Goal: Transaction & Acquisition: Obtain resource

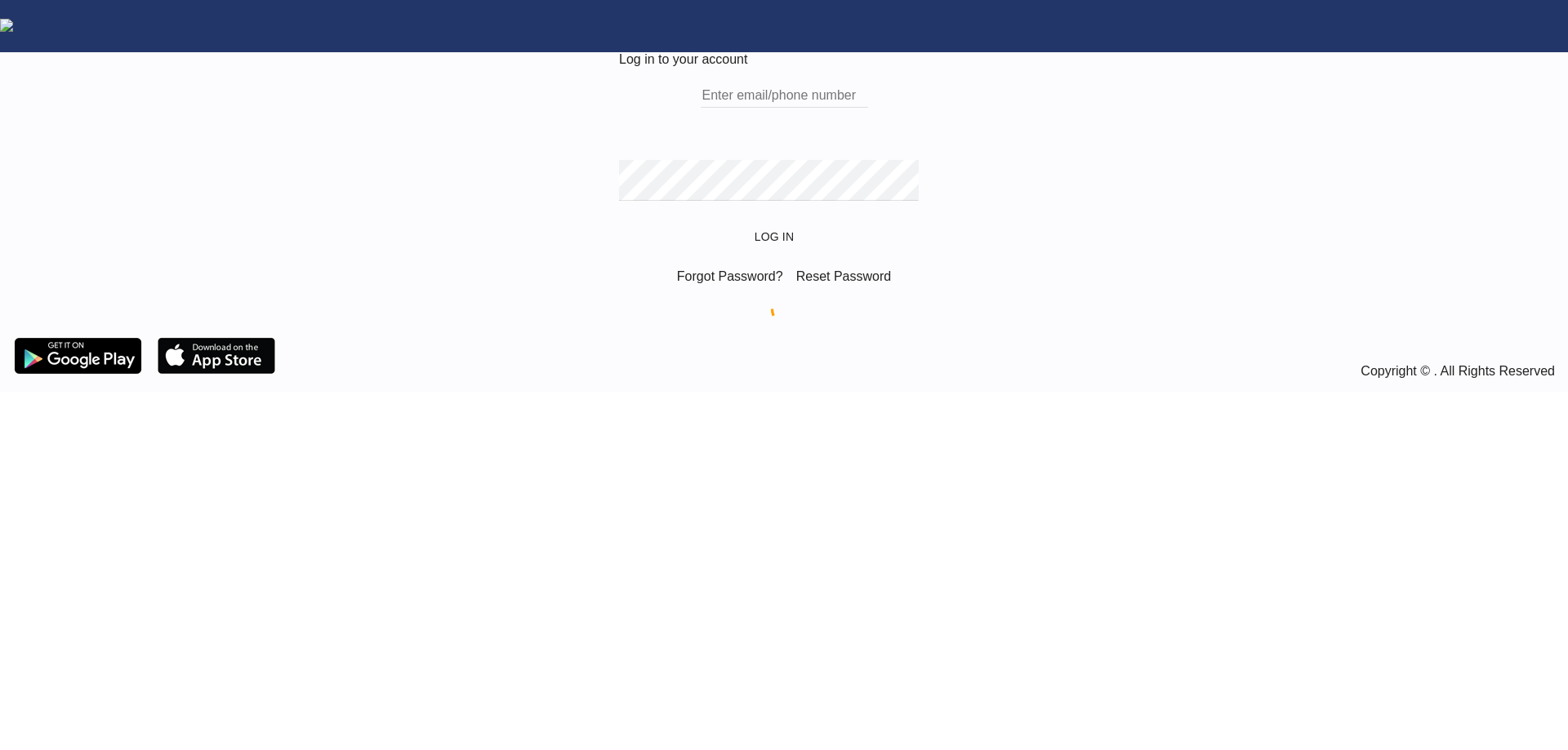
click at [735, 108] on input "text" at bounding box center [785, 95] width 168 height 24
type input "[PERSON_NAME][EMAIL_ADDRESS][DOMAIN_NAME]"
click at [748, 222] on button "Log In" at bounding box center [784, 236] width 72 height 29
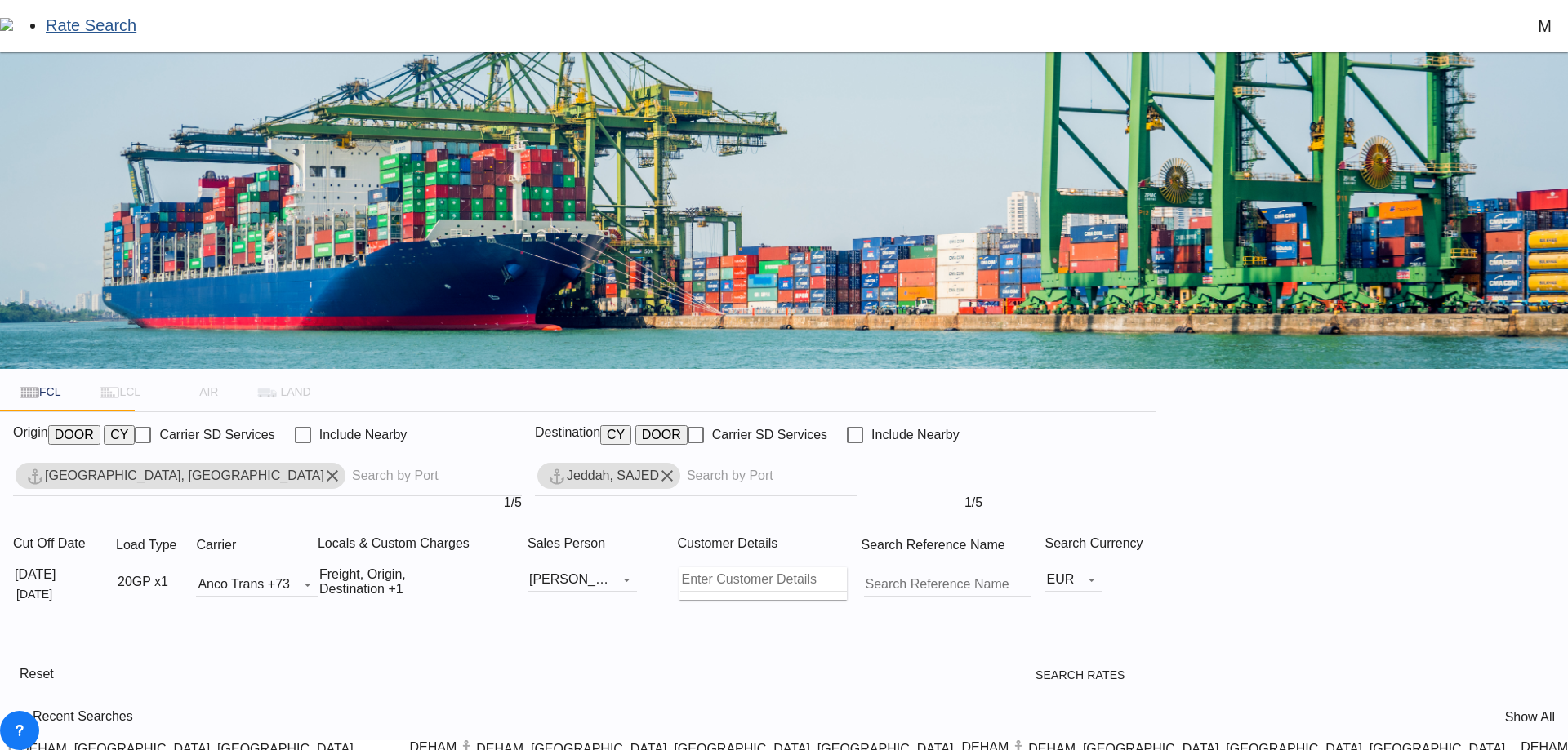
click at [280, 170] on img at bounding box center [784, 210] width 1568 height 316
click at [322, 466] on md-icon "Remove" at bounding box center [332, 475] width 19 height 19
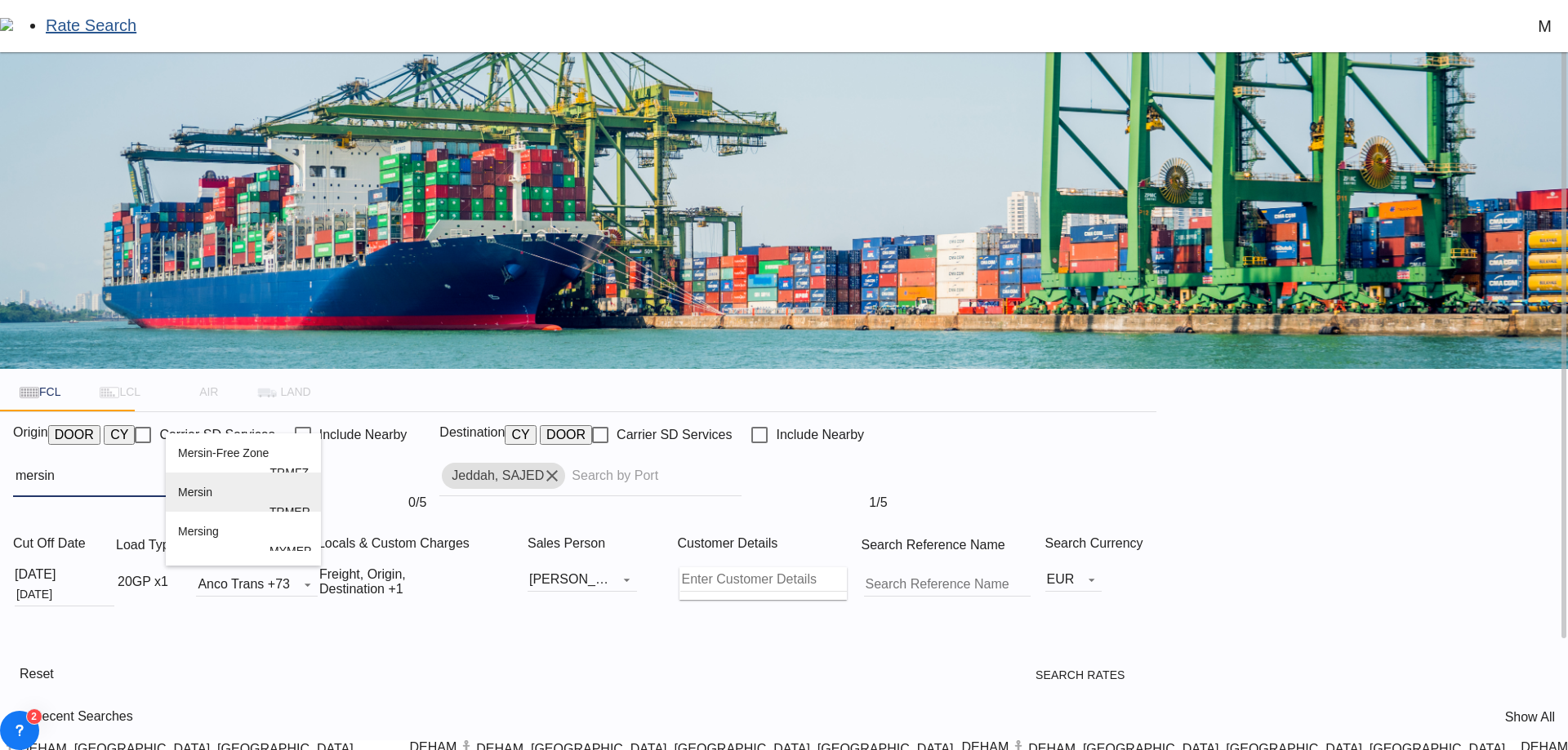
type input "mersin"
click at [218, 511] on div "Mersin Turkey TRMER" at bounding box center [244, 512] width 131 height 79
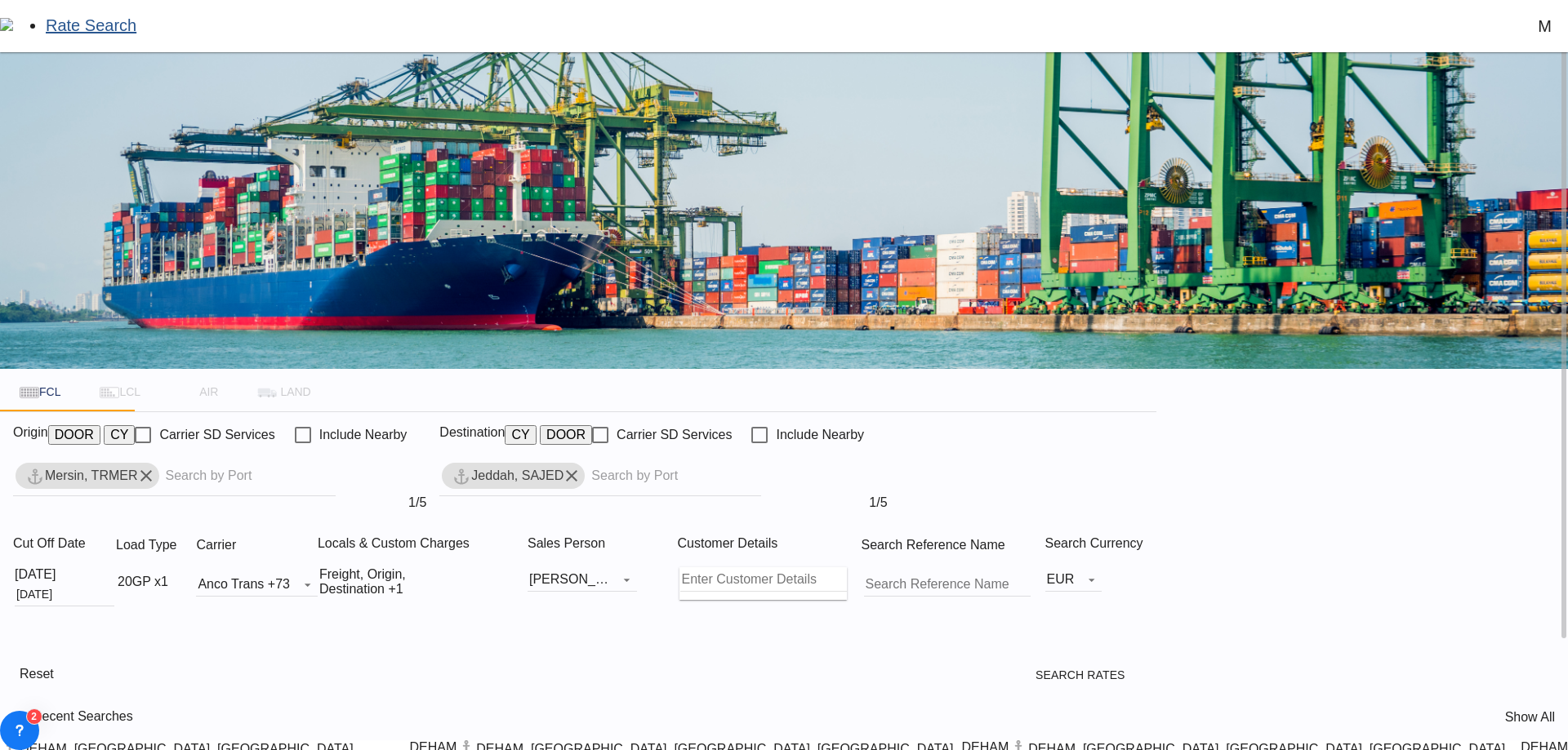
click at [581, 466] on md-icon "Remove" at bounding box center [571, 475] width 19 height 19
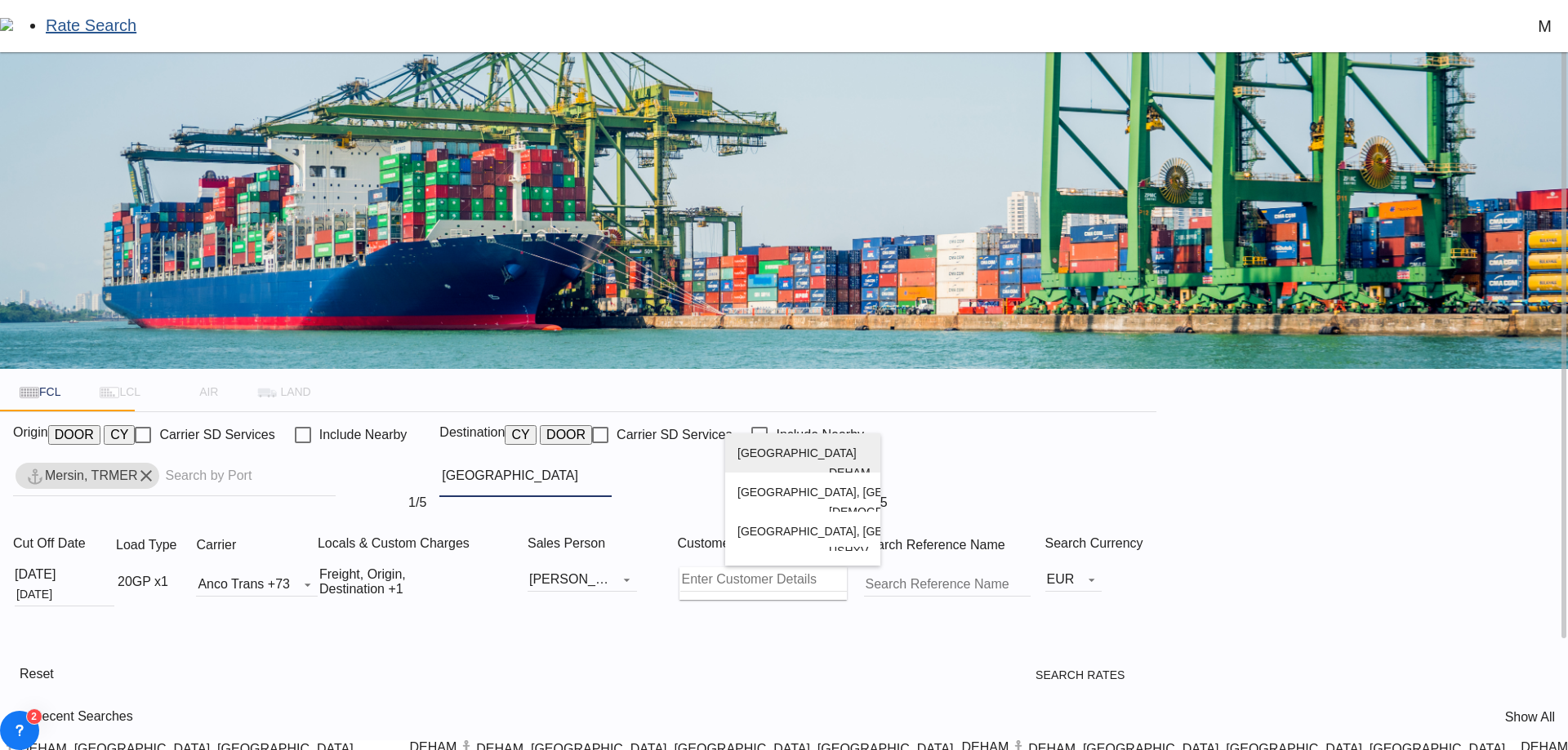
type input "[GEOGRAPHIC_DATA]"
click at [796, 456] on div "Hamburg [GEOGRAPHIC_DATA] [GEOGRAPHIC_DATA]" at bounding box center [803, 473] width 131 height 79
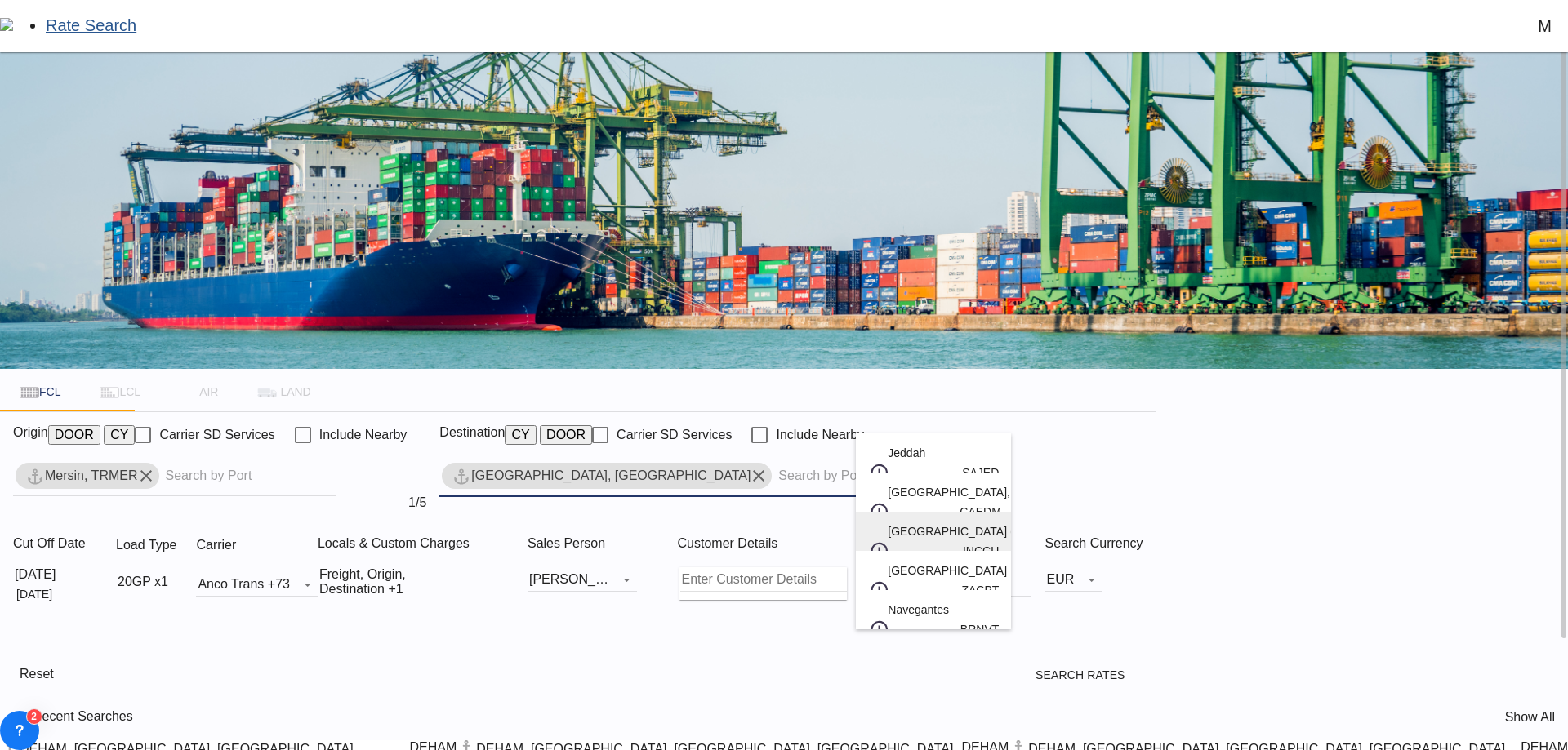
scroll to position [24, 0]
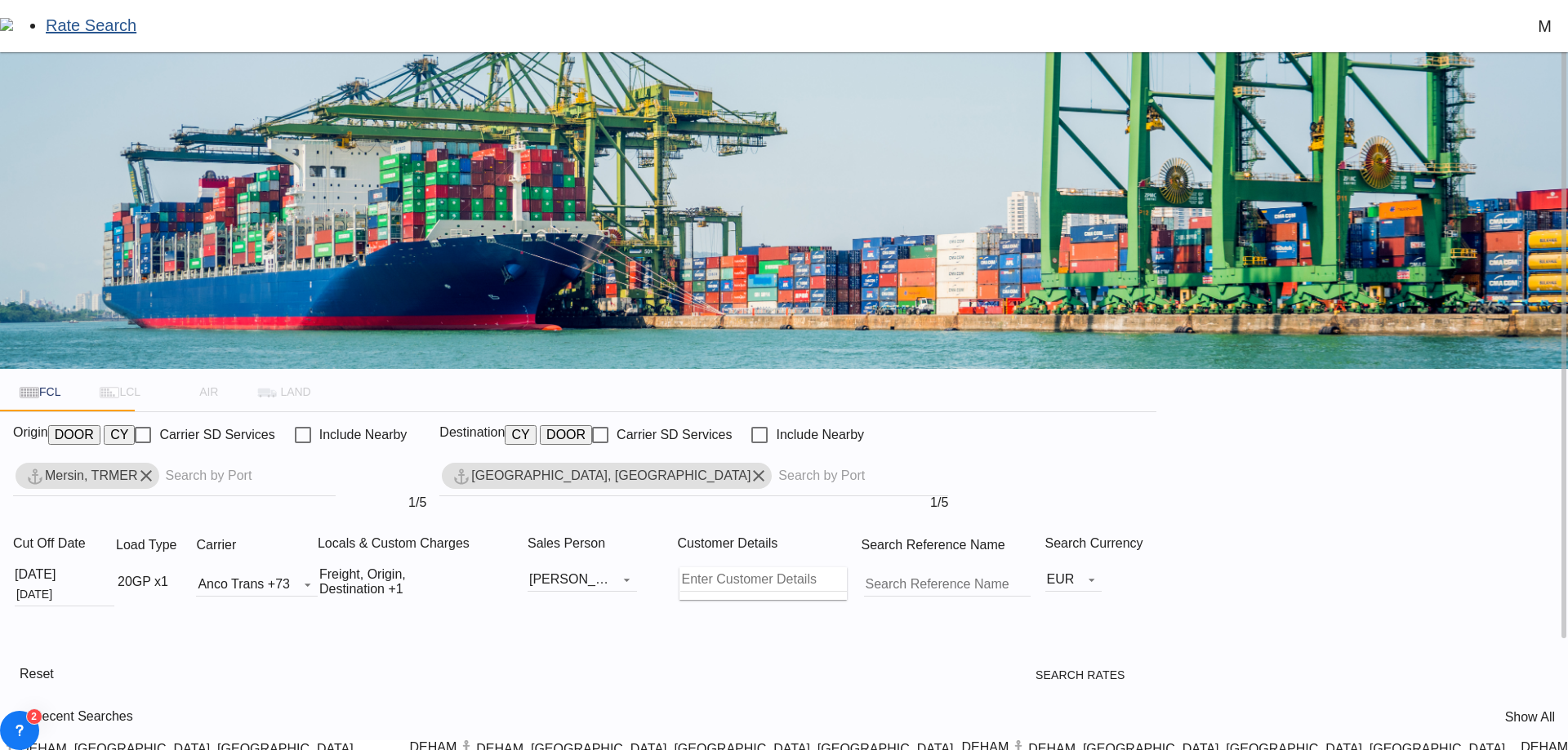
click at [188, 573] on md-icon "icon-chevron-down" at bounding box center [178, 582] width 19 height 19
click at [216, 573] on span "Choose: \a20GP" at bounding box center [206, 578] width 19 height 13
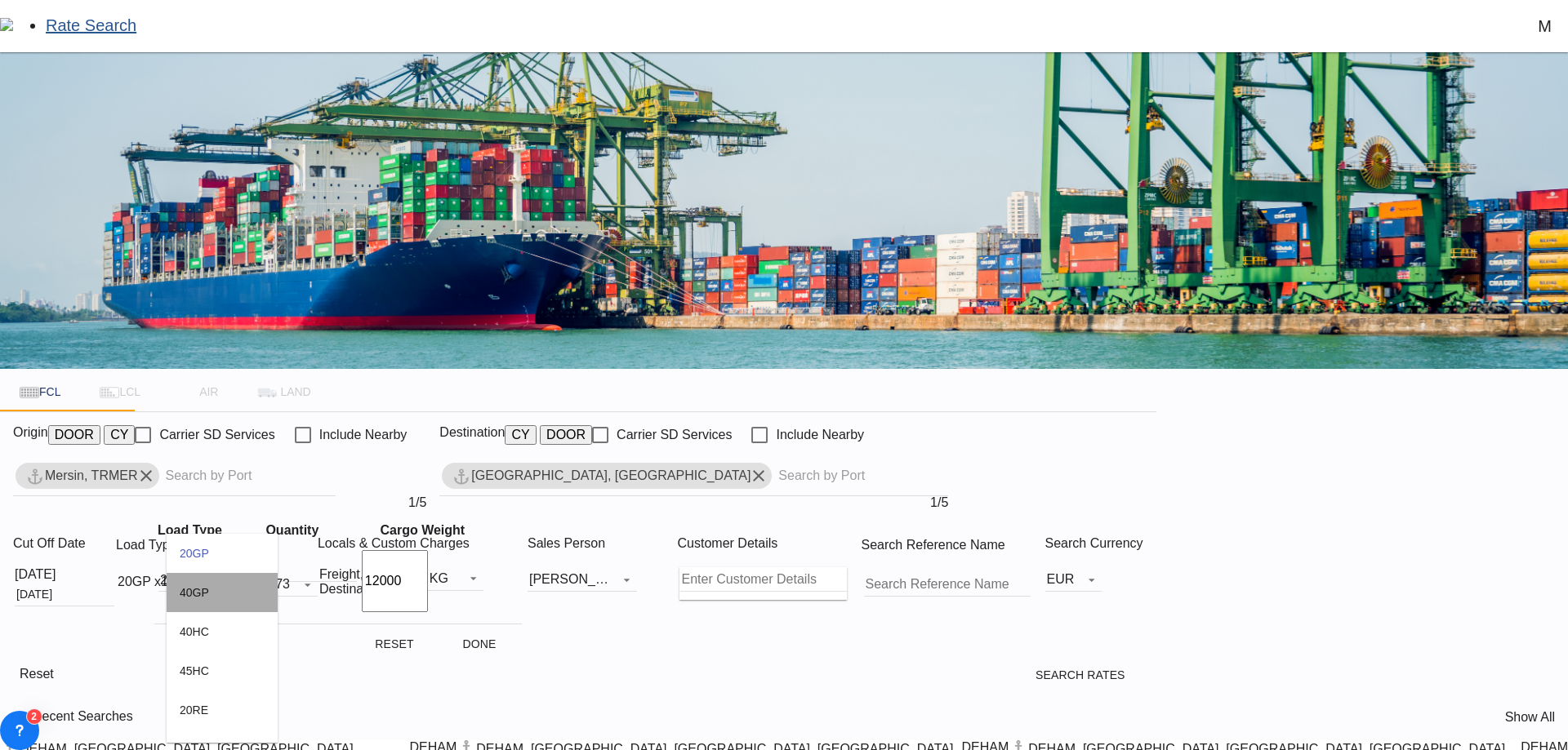
click at [224, 595] on md-option "40GP" at bounding box center [222, 593] width 111 height 39
drag, startPoint x: 350, startPoint y: 576, endPoint x: 233, endPoint y: 587, distance: 117.5
click at [233, 587] on tr "40GP 1 12000 KG KG" at bounding box center [338, 582] width 364 height 82
type input "24000"
click at [477, 634] on button "Done" at bounding box center [480, 644] width 72 height 29
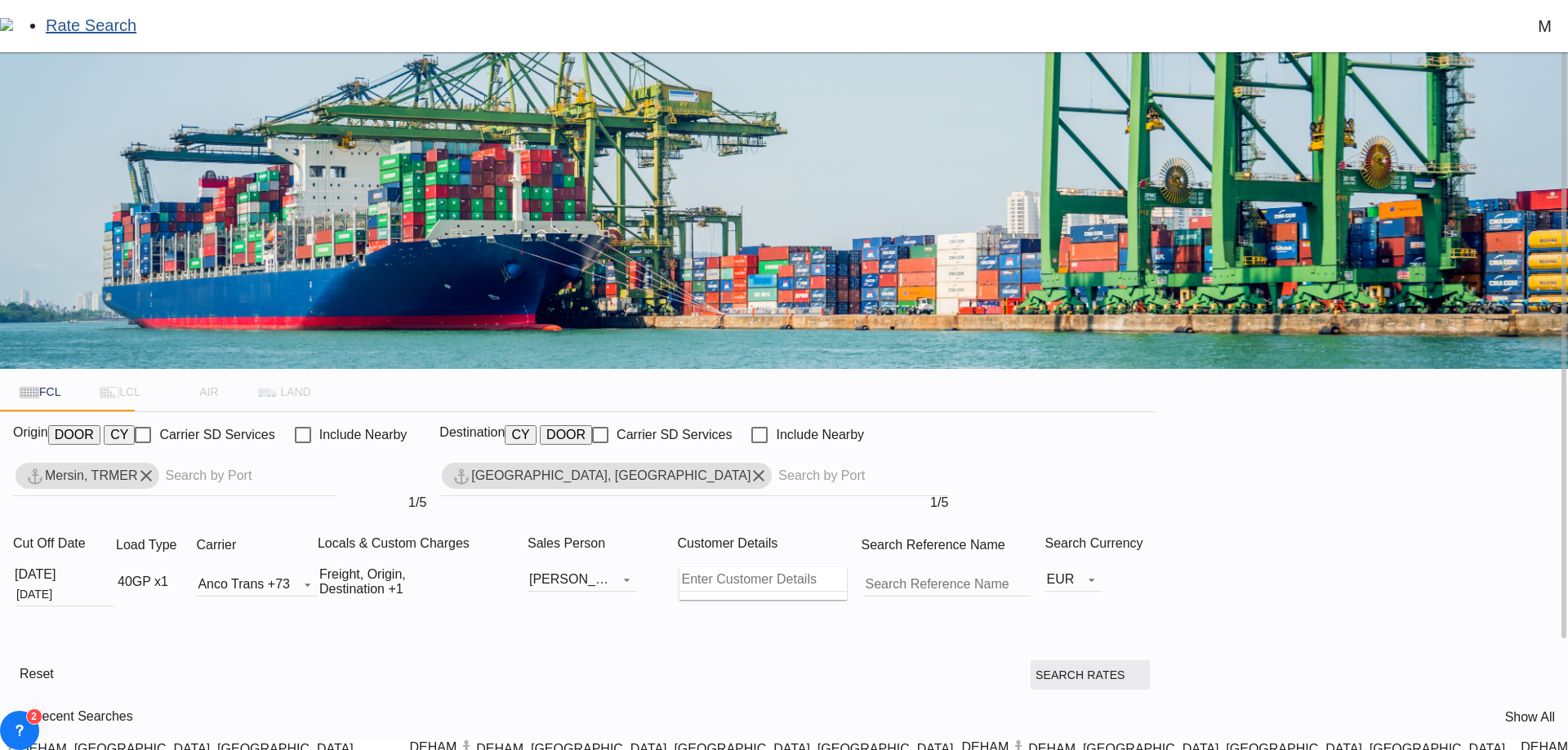
click at [1145, 669] on span "Search Rates" at bounding box center [1091, 676] width 110 height 13
type input "TRMER to DEHAM / [DATE]"
